Goal: Information Seeking & Learning: Find specific page/section

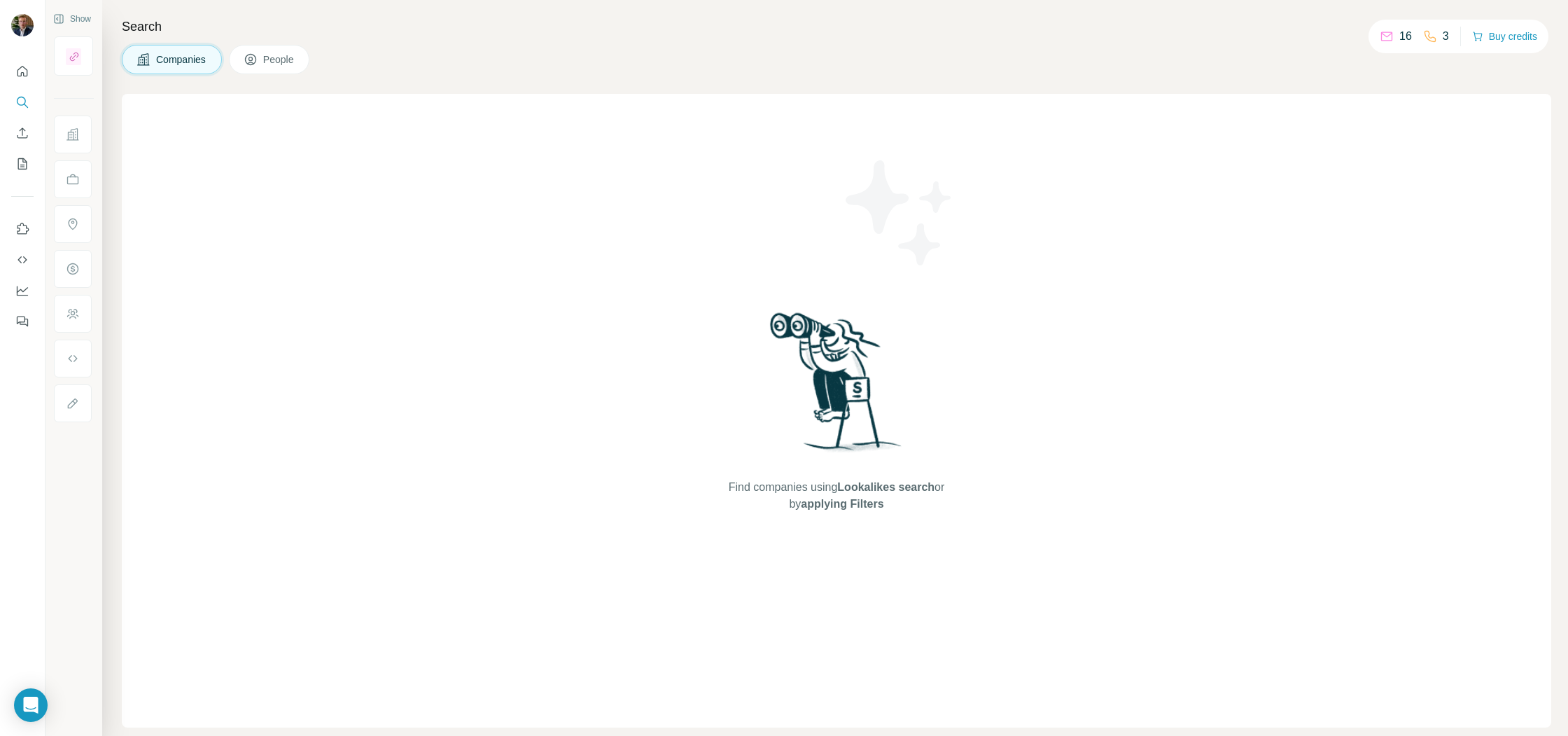
click at [292, 68] on button "People" at bounding box center [269, 59] width 81 height 29
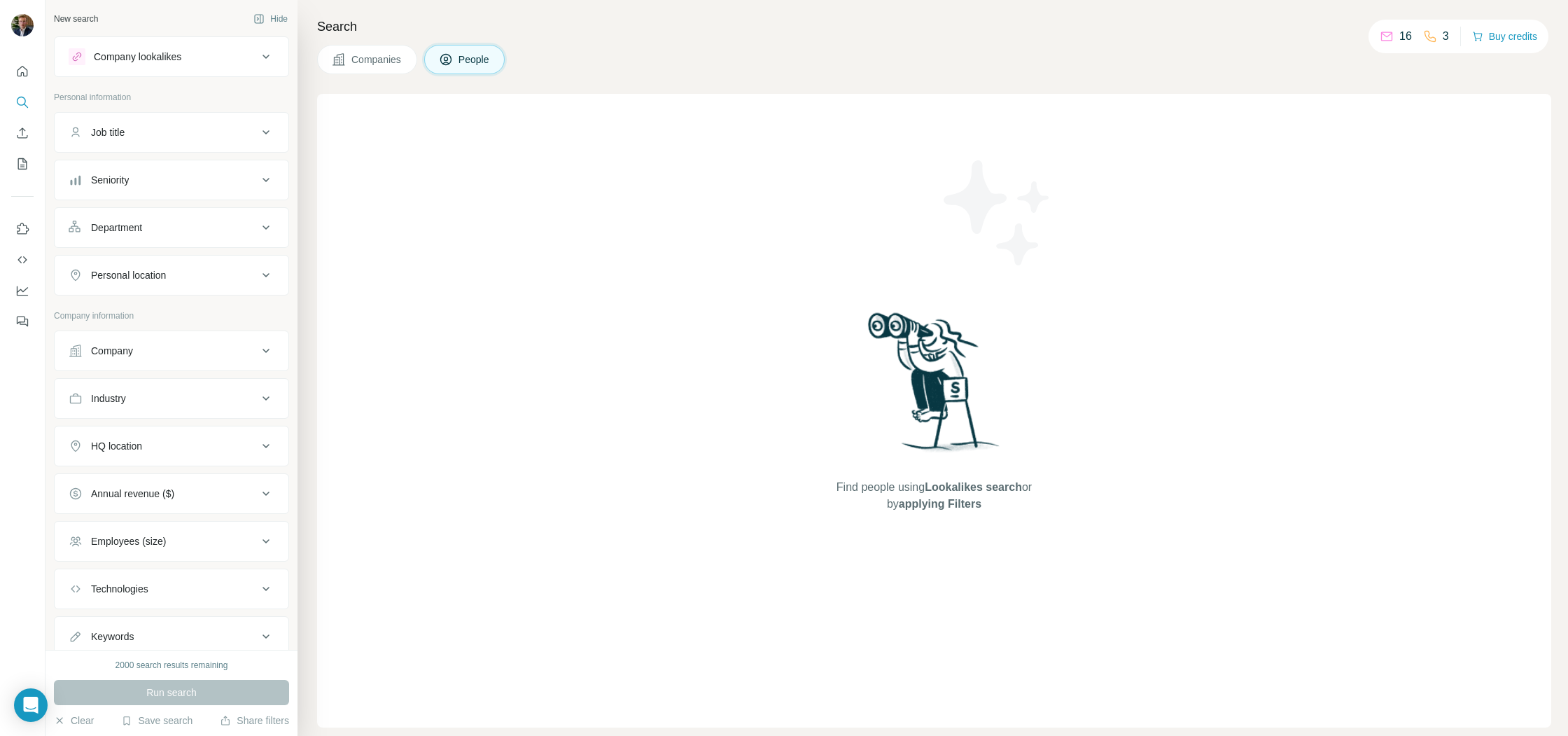
click at [277, 61] on button "Company lookalikes" at bounding box center [171, 57] width 234 height 33
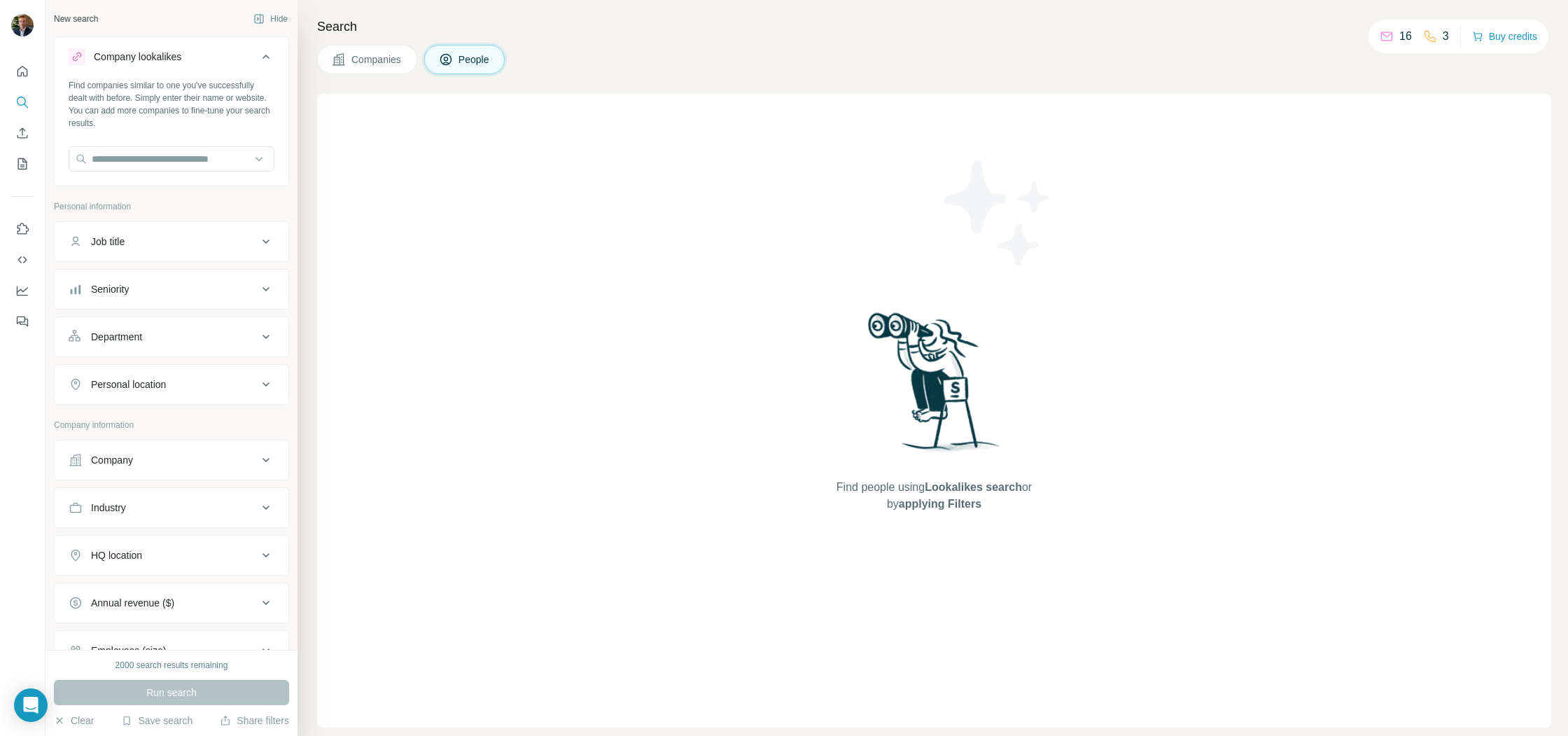
click at [270, 57] on icon at bounding box center [266, 57] width 17 height 17
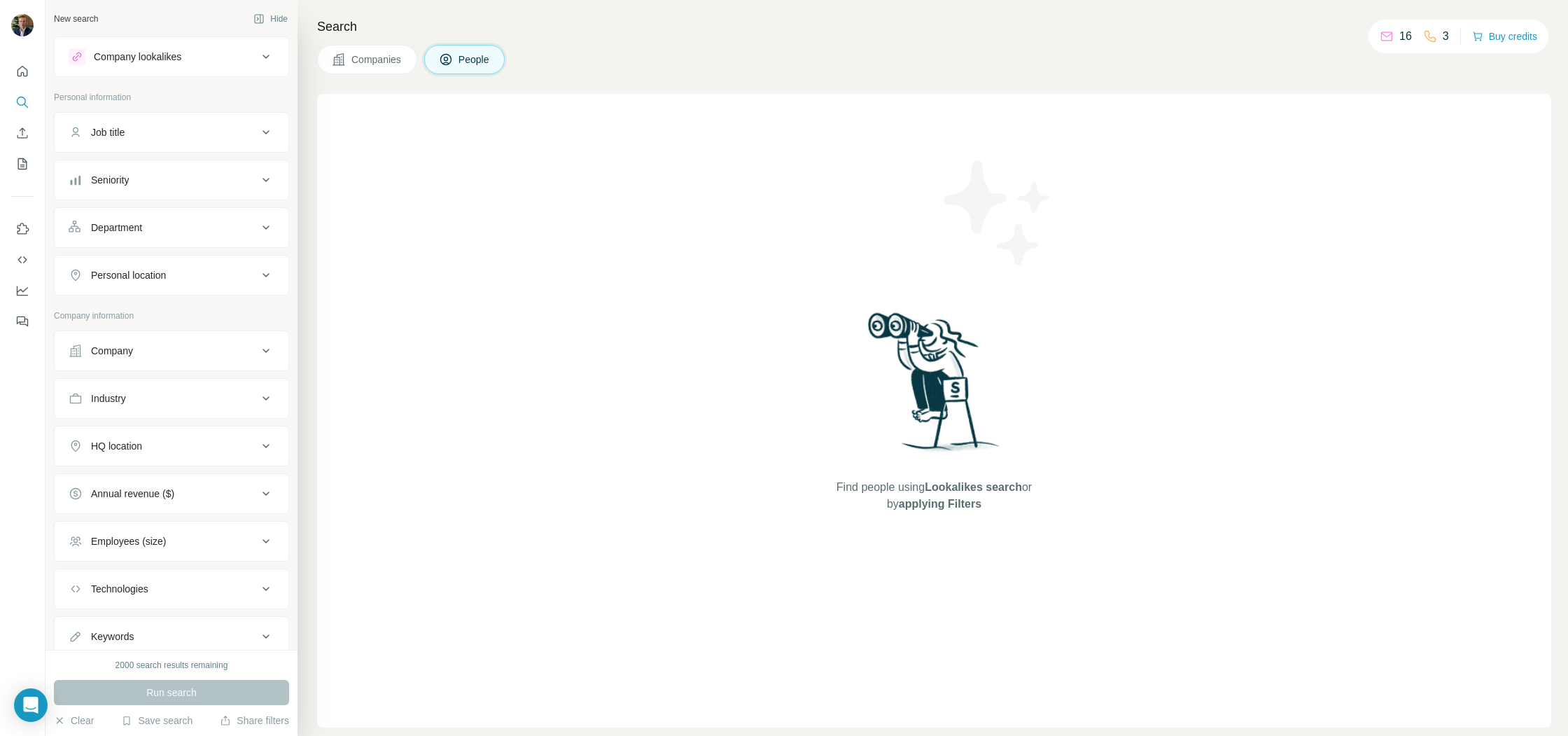
click at [208, 136] on div "Job title" at bounding box center [163, 132] width 189 height 14
click at [147, 168] on input "text" at bounding box center [157, 167] width 177 height 25
type input "**********"
click at [209, 221] on div "Seniority" at bounding box center [163, 222] width 189 height 14
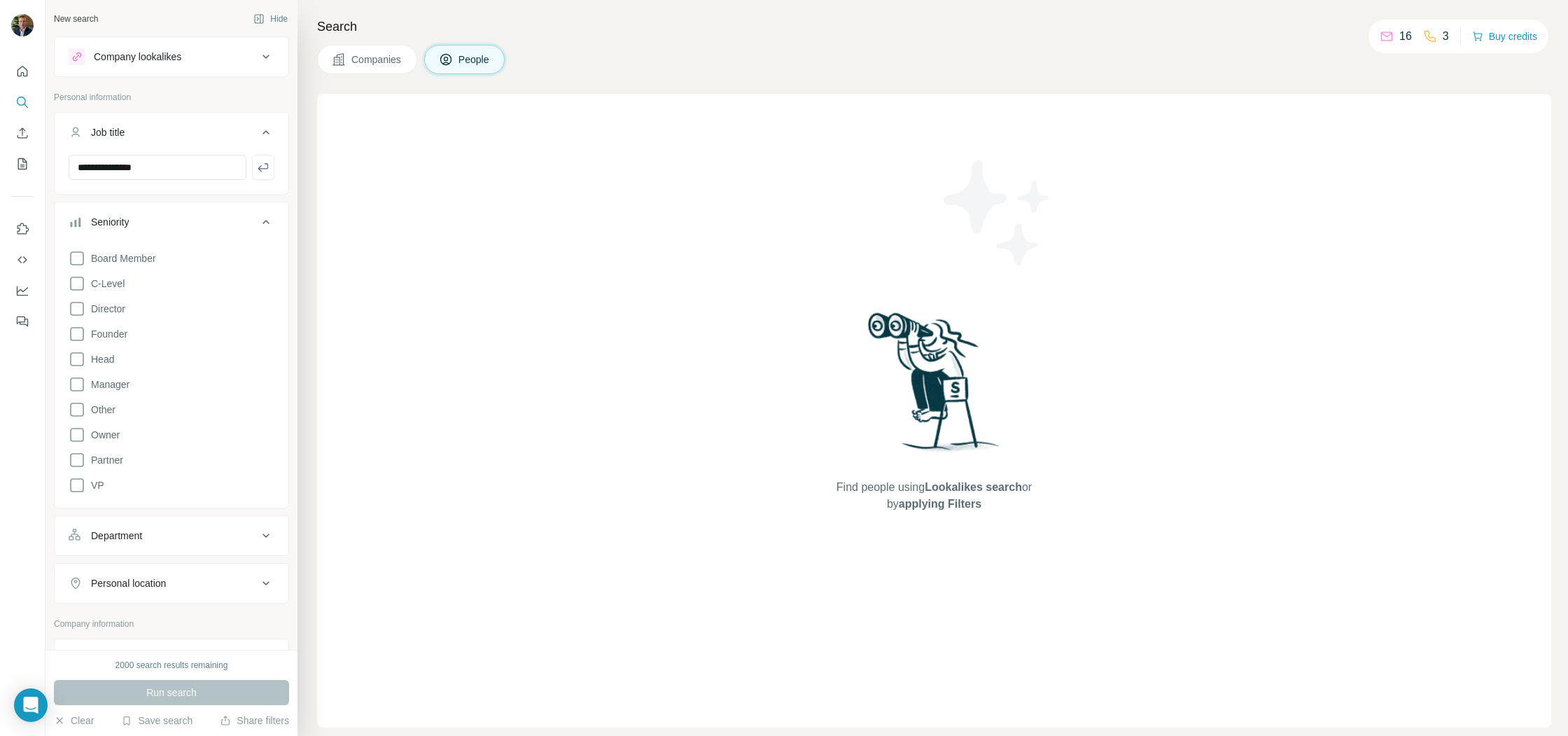
click at [210, 224] on div "Seniority" at bounding box center [163, 222] width 189 height 14
click at [272, 320] on icon at bounding box center [266, 317] width 17 height 17
click at [189, 352] on input "text" at bounding box center [171, 351] width 206 height 25
type input "****"
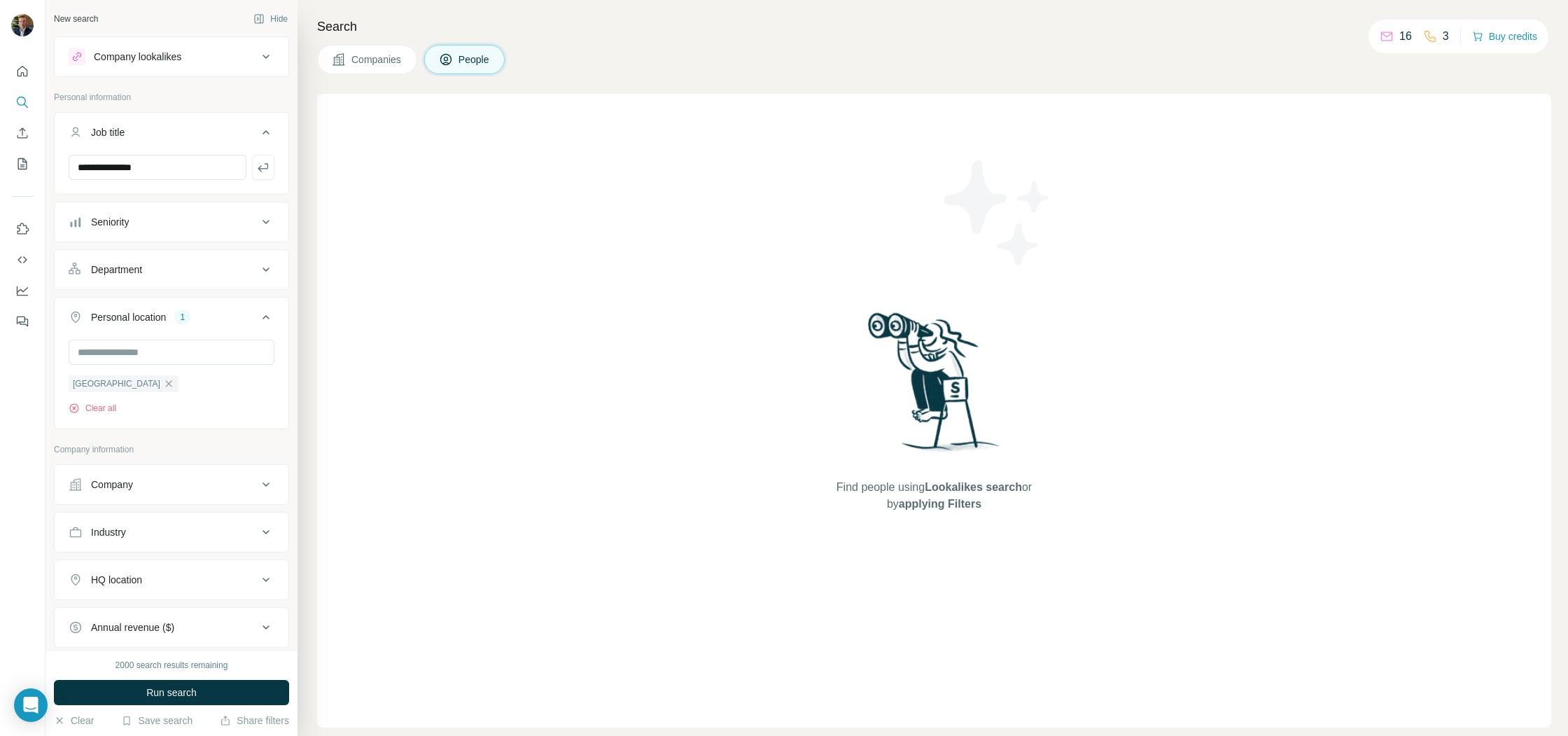
click at [335, 383] on div "Find people using Lookalikes search or by applying Filters" at bounding box center [934, 410] width 1234 height 633
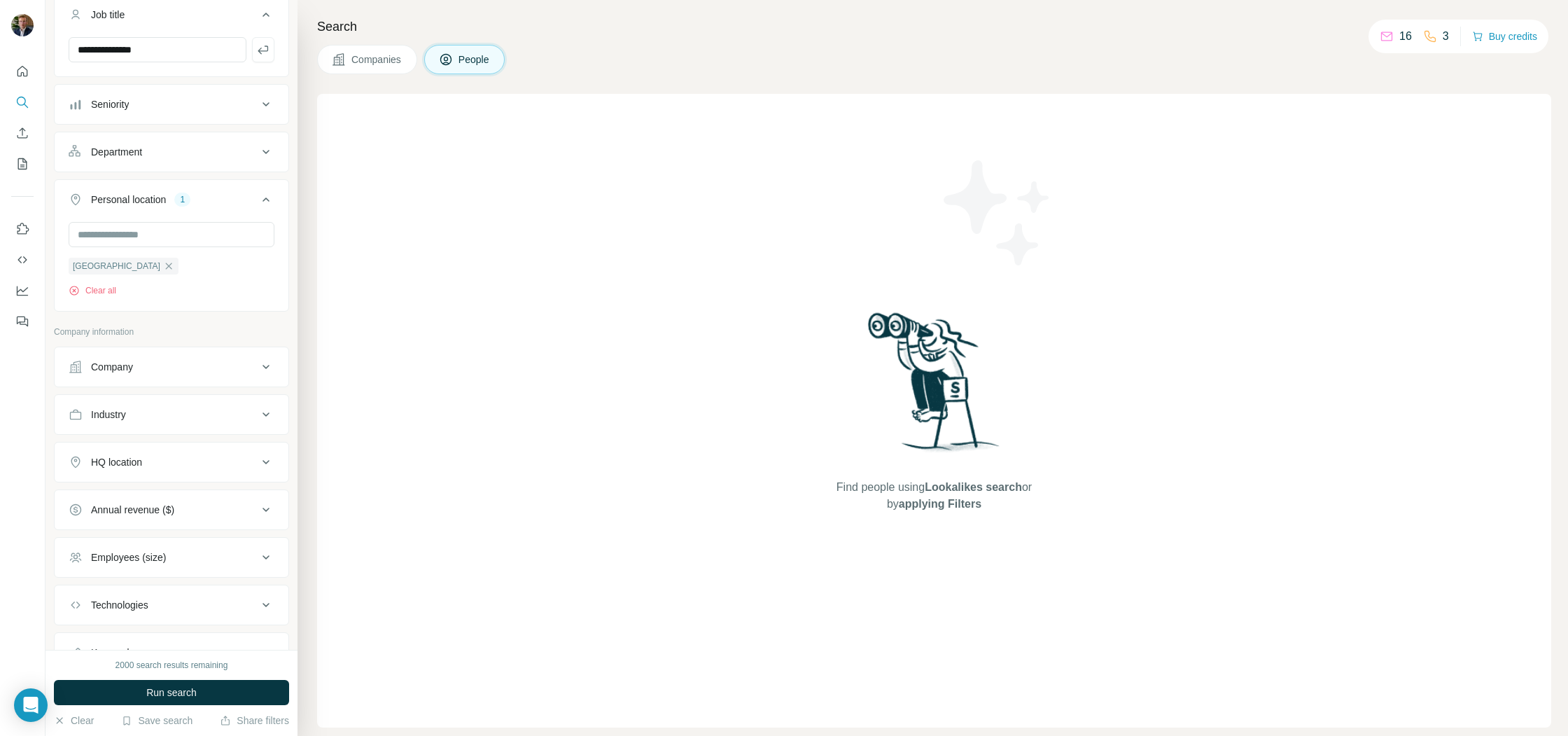
scroll to position [143, 0]
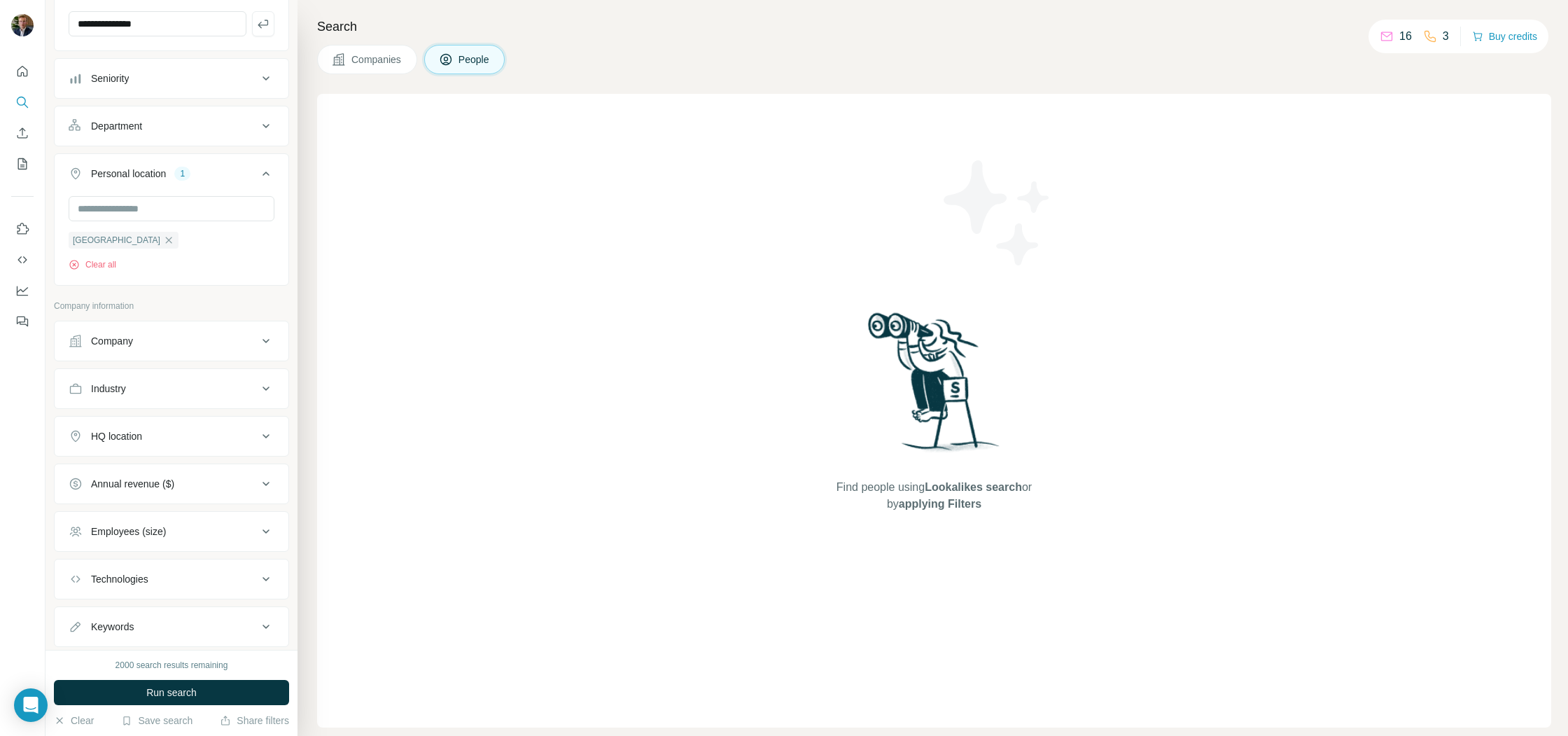
drag, startPoint x: 206, startPoint y: 360, endPoint x: 210, endPoint y: 368, distance: 8.9
click at [206, 363] on ul "Company Industry HQ location Annual revenue ($) Employees (size) Technologies K…" at bounding box center [171, 483] width 235 height 326
click at [229, 388] on div "Industry" at bounding box center [163, 388] width 189 height 14
click at [197, 425] on input at bounding box center [165, 423] width 173 height 15
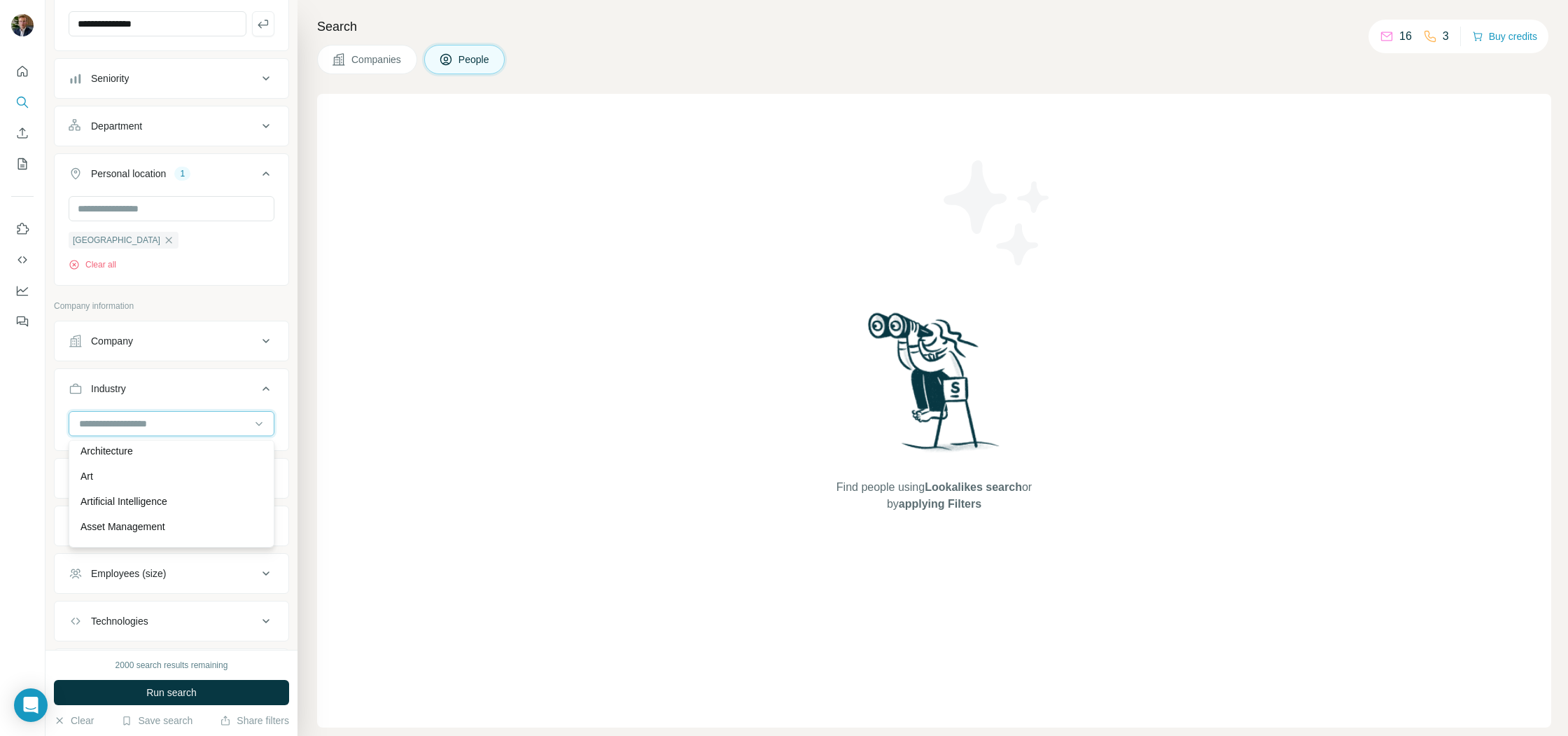
click at [137, 416] on input at bounding box center [165, 423] width 173 height 15
click at [119, 494] on p "Real Estate" at bounding box center [105, 494] width 51 height 14
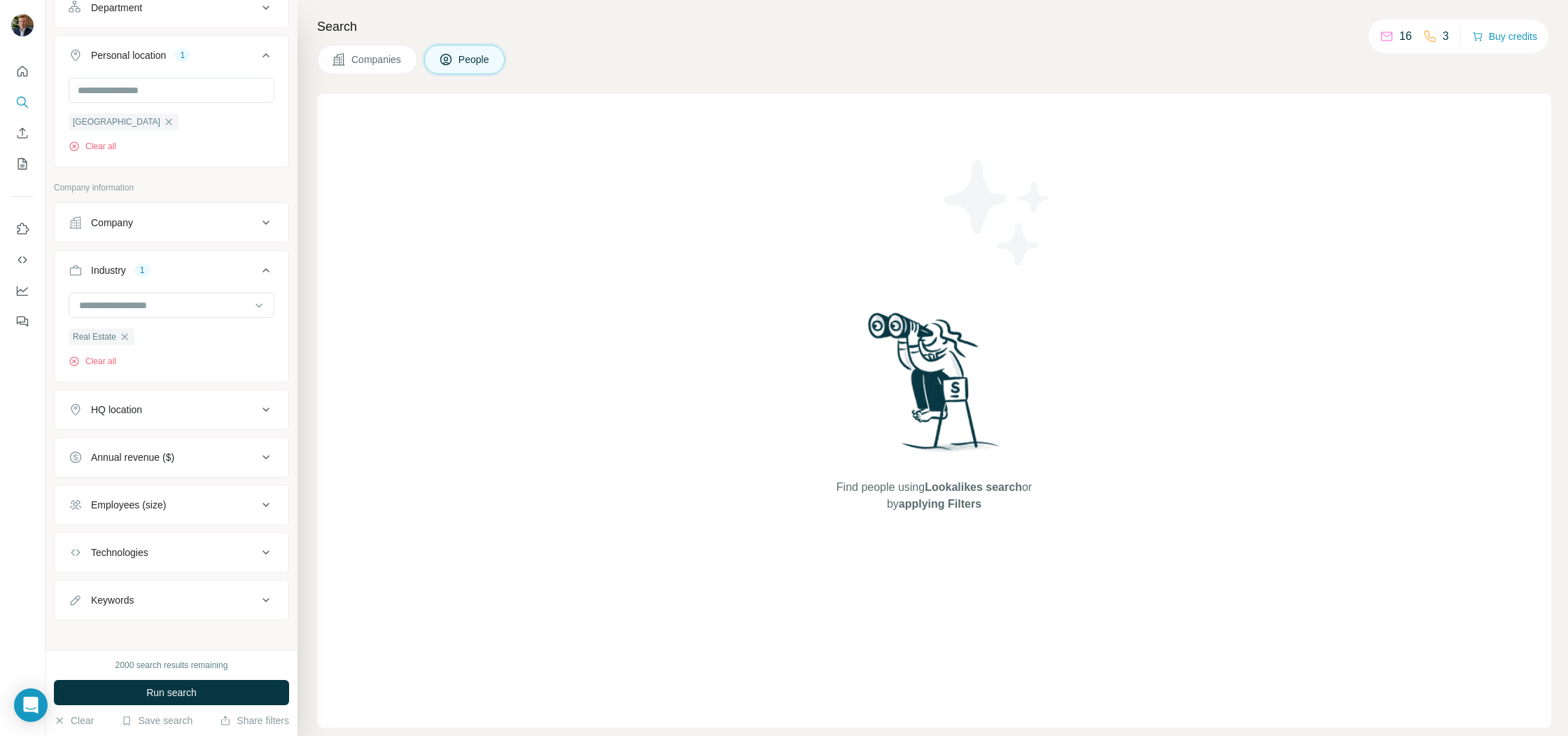
scroll to position [272, 0]
click at [243, 398] on div "HQ location" at bounding box center [163, 399] width 189 height 14
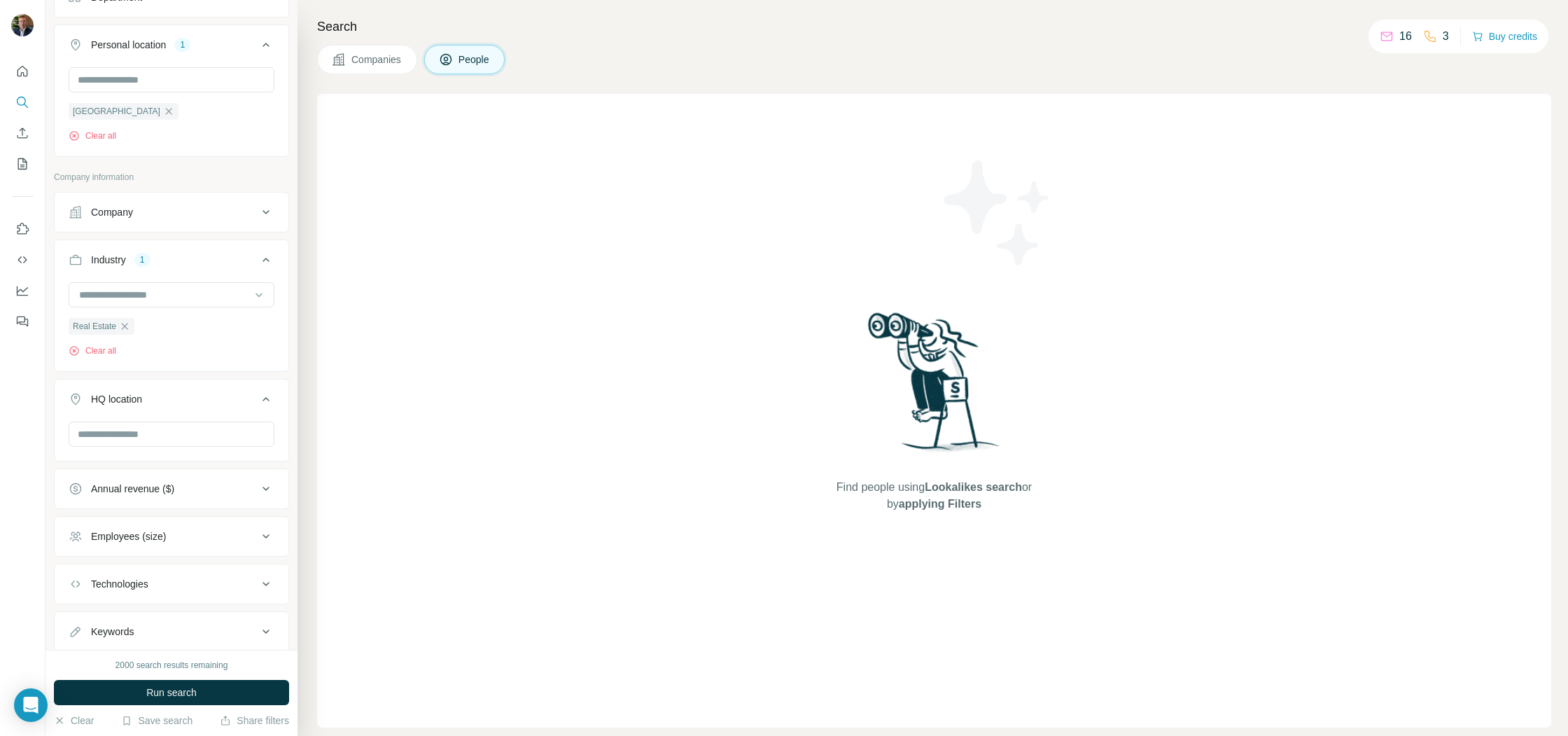
click at [243, 398] on div "HQ location" at bounding box center [163, 398] width 189 height 14
click at [262, 454] on icon at bounding box center [266, 447] width 17 height 17
click at [263, 449] on icon at bounding box center [266, 446] width 17 height 17
click at [228, 596] on div "Keywords" at bounding box center [163, 589] width 189 height 14
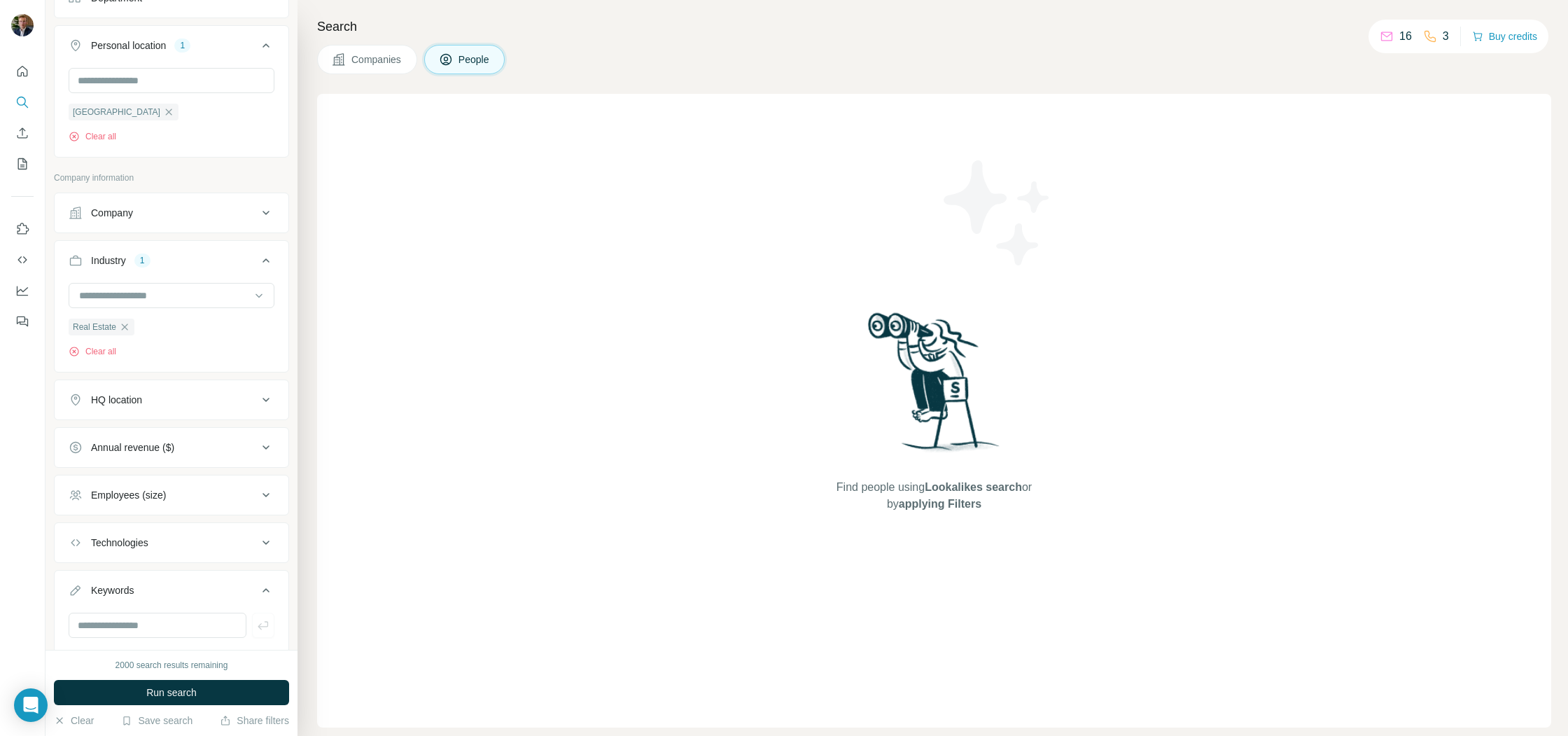
click at [234, 577] on button "Keywords" at bounding box center [171, 593] width 234 height 39
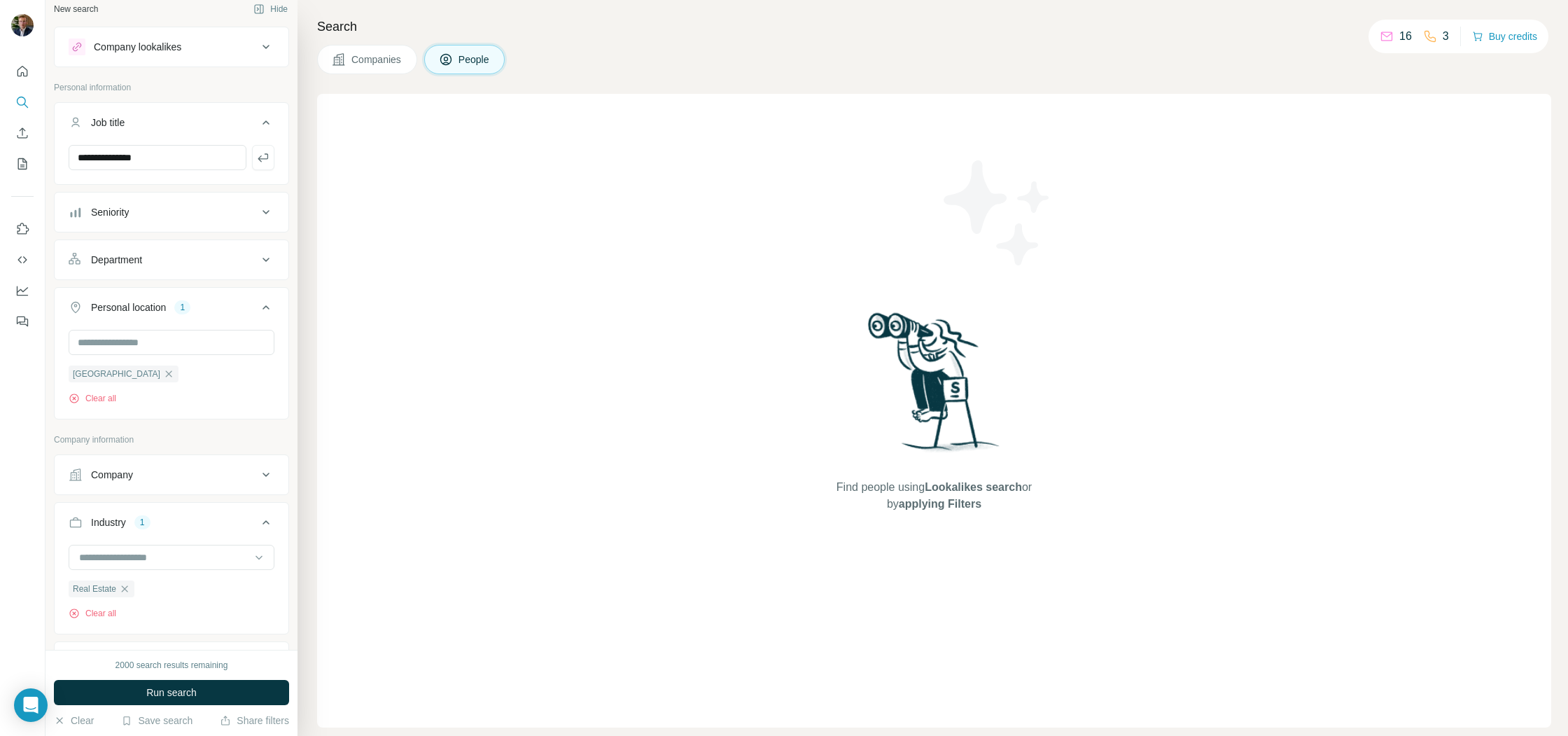
scroll to position [0, 0]
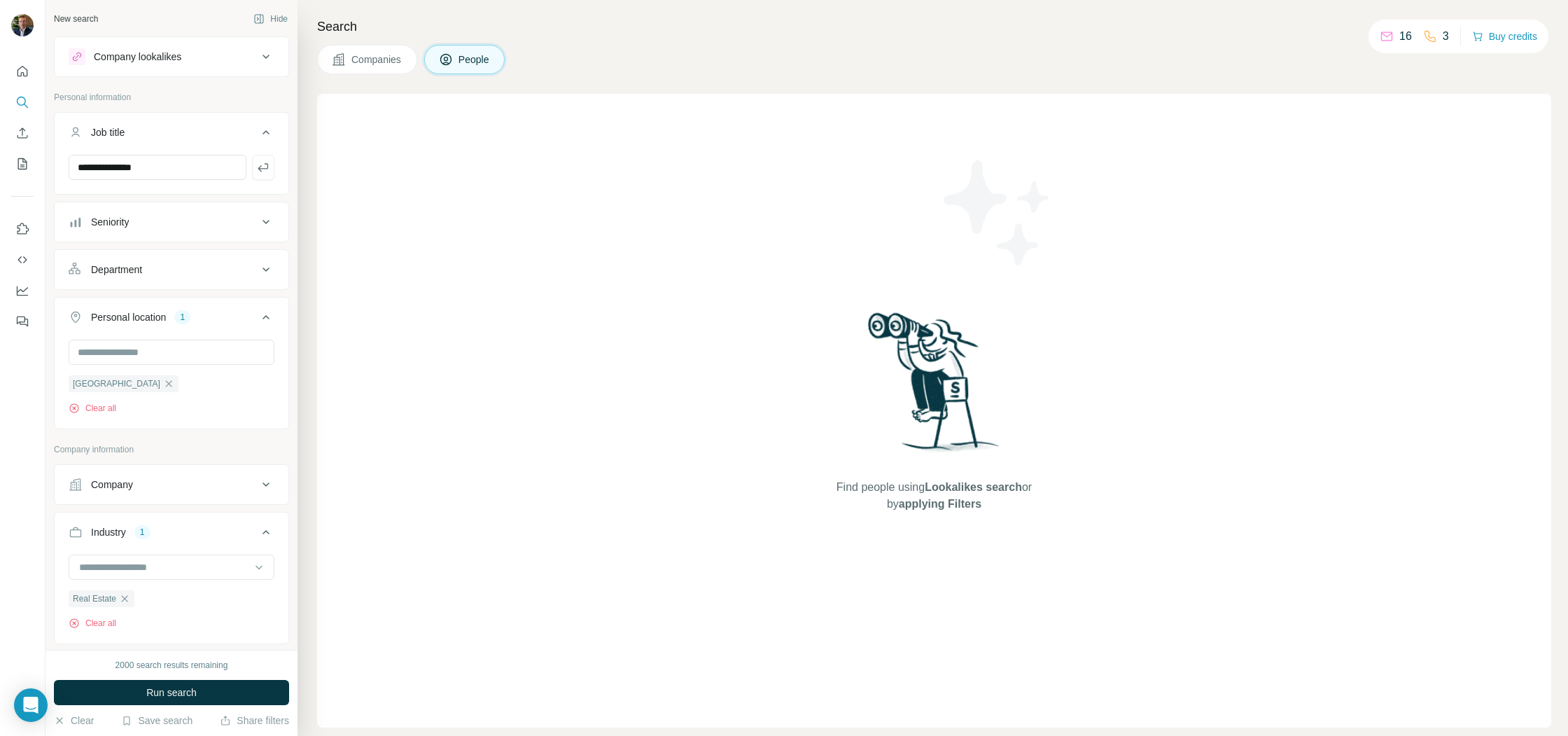
drag, startPoint x: 212, startPoint y: 231, endPoint x: 177, endPoint y: 236, distance: 35.4
click at [212, 231] on button "Seniority" at bounding box center [171, 221] width 234 height 33
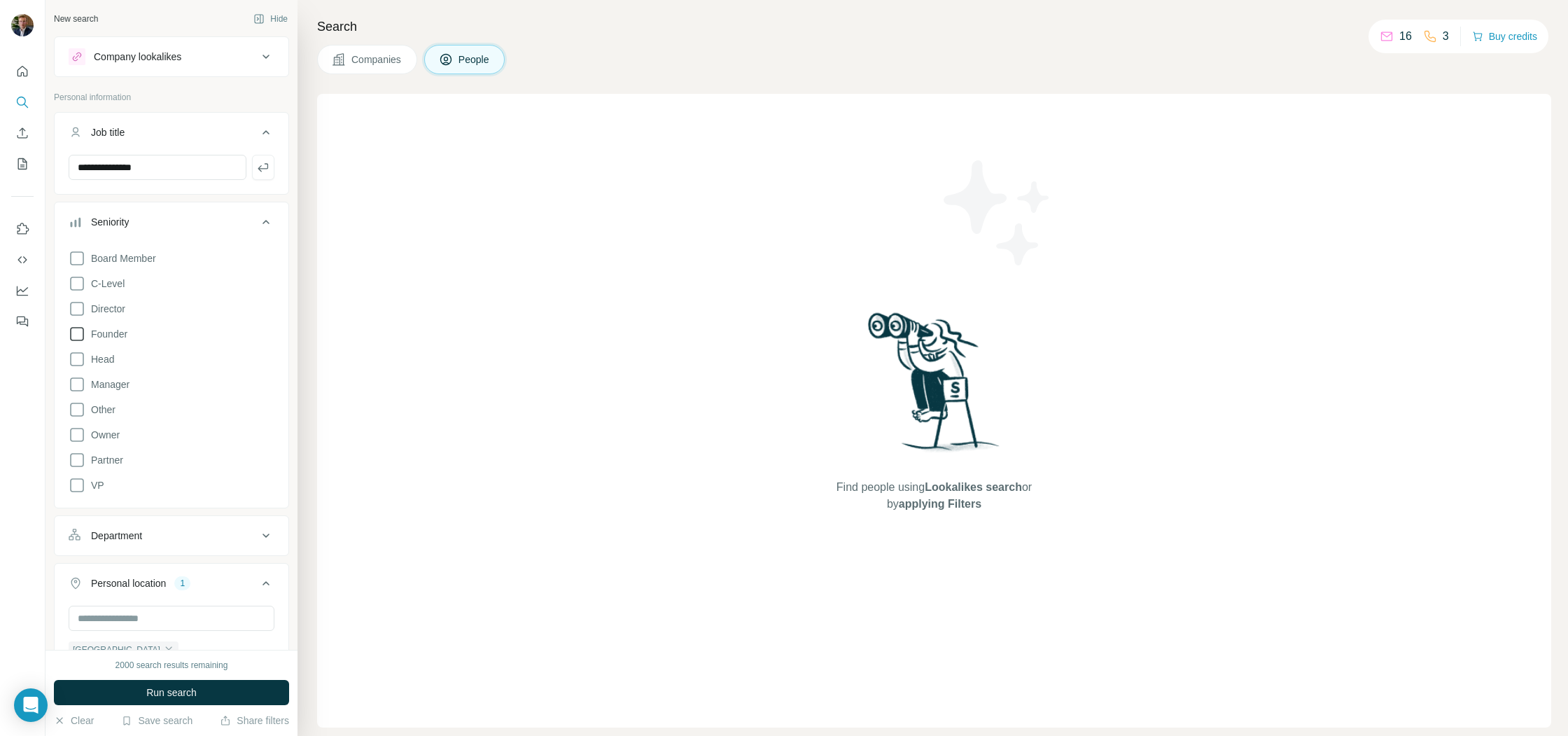
drag, startPoint x: 81, startPoint y: 309, endPoint x: 78, endPoint y: 331, distance: 22.2
click at [81, 310] on icon at bounding box center [77, 308] width 17 height 17
click at [77, 332] on icon at bounding box center [77, 334] width 17 height 17
click at [75, 434] on icon at bounding box center [77, 434] width 17 height 17
click at [194, 692] on span "Run search" at bounding box center [171, 692] width 51 height 14
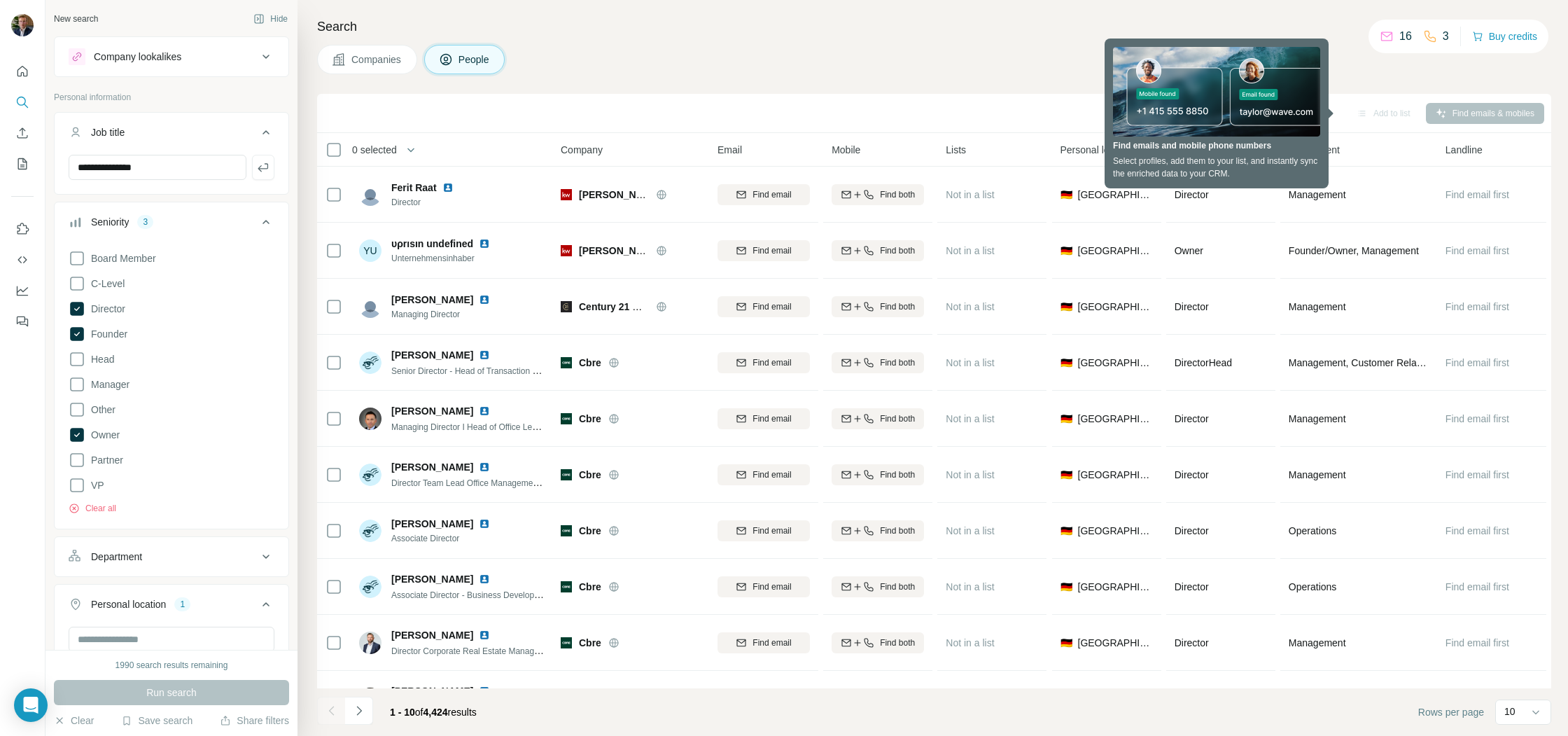
click at [998, 57] on div "Companies People" at bounding box center [934, 59] width 1234 height 29
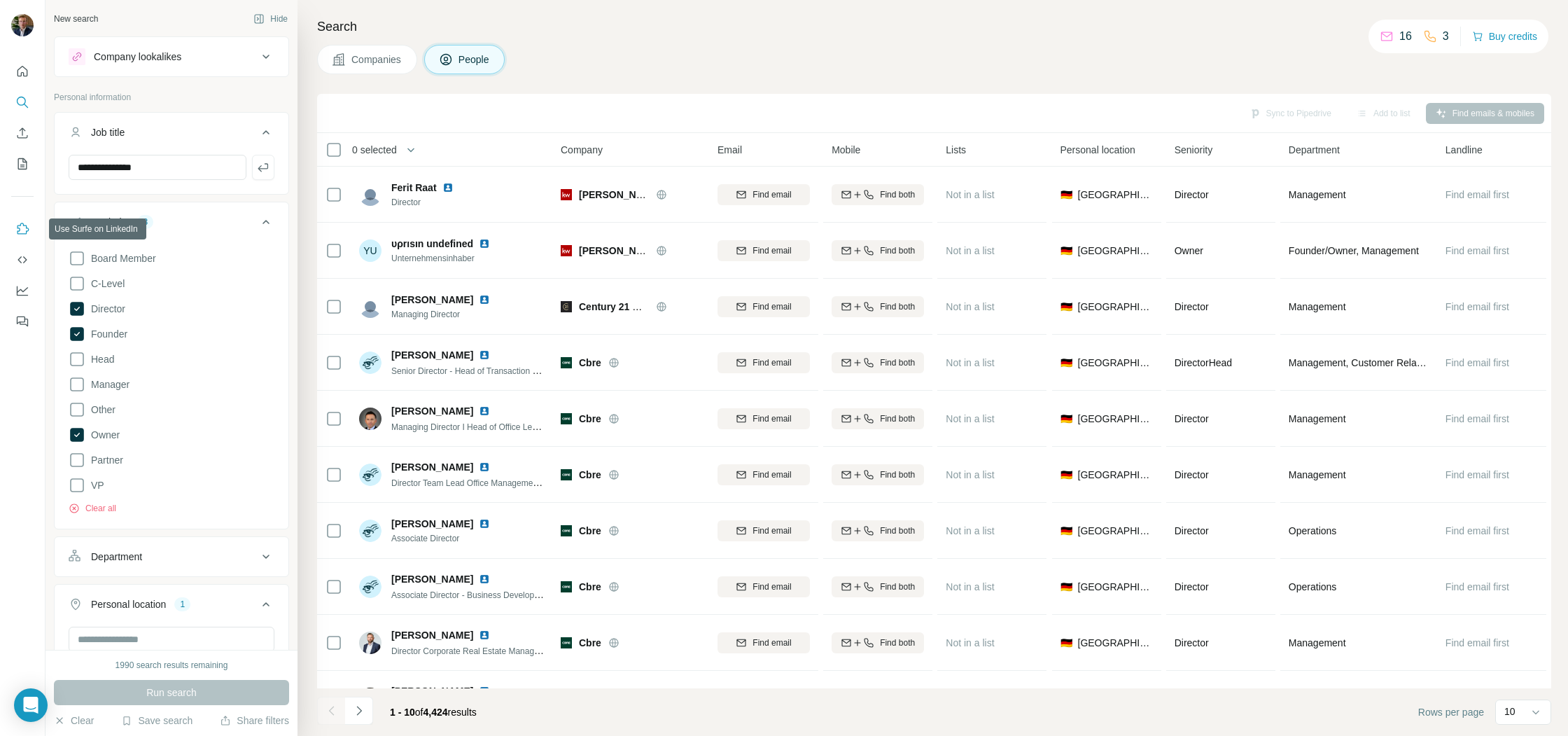
click at [21, 232] on icon "Use Surfe on LinkedIn" at bounding box center [22, 229] width 14 height 14
